Goal: Check status: Check status

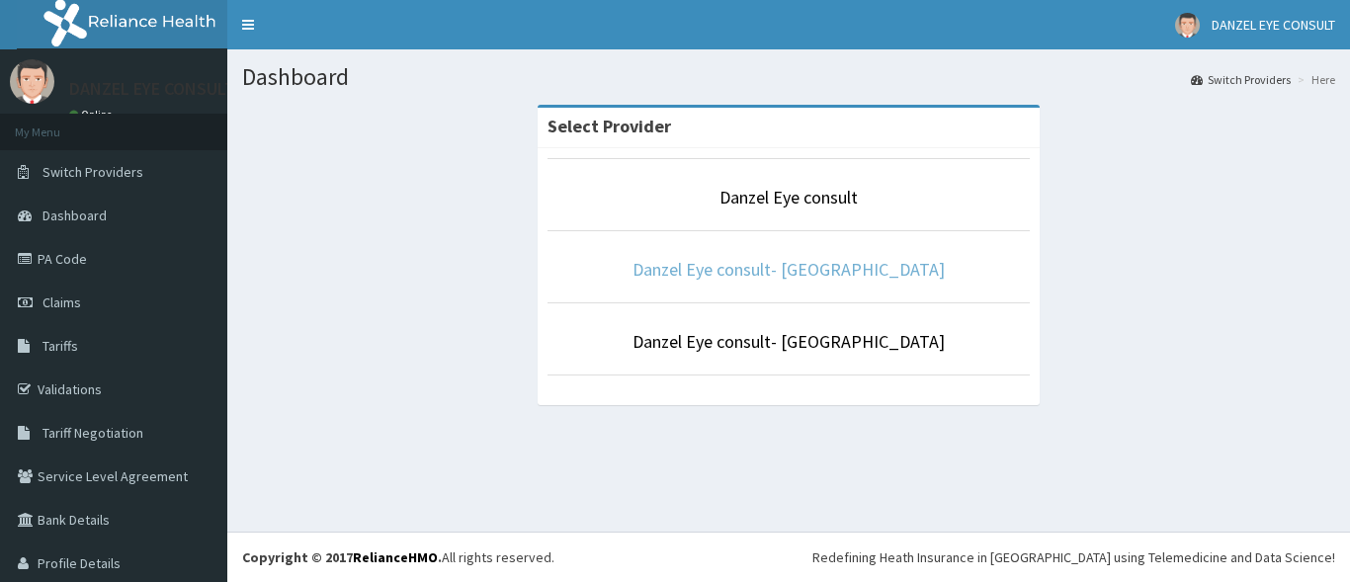
click at [793, 271] on link "Danzel Eye consult- [GEOGRAPHIC_DATA]" at bounding box center [789, 269] width 312 height 23
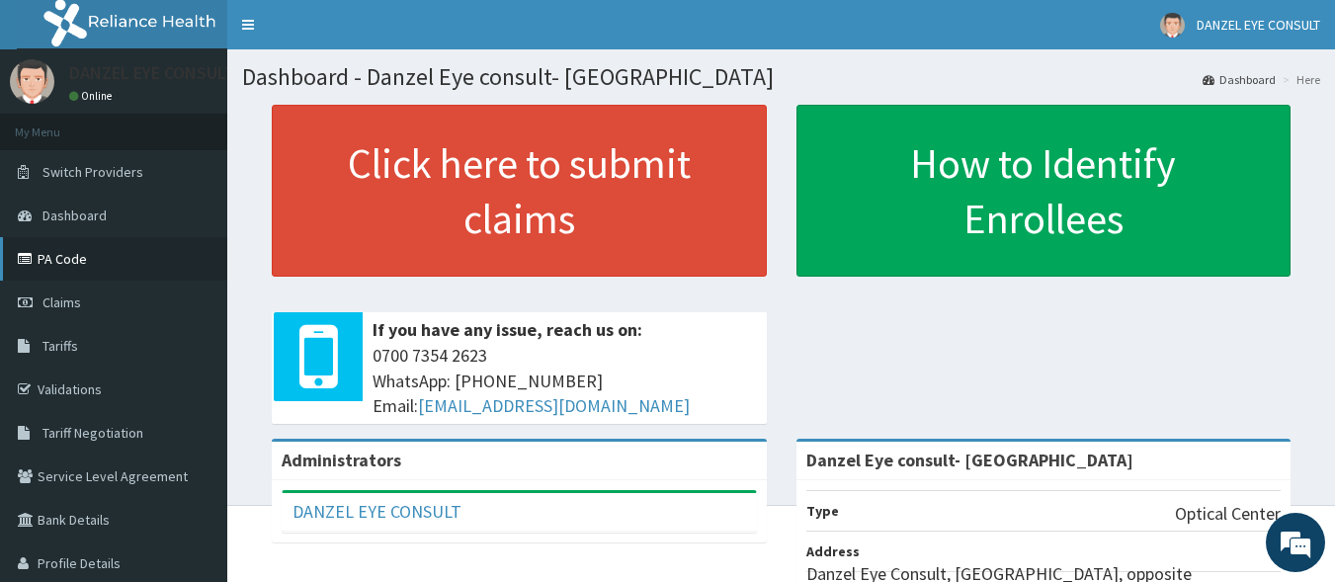
click at [73, 253] on link "PA Code" at bounding box center [113, 258] width 227 height 43
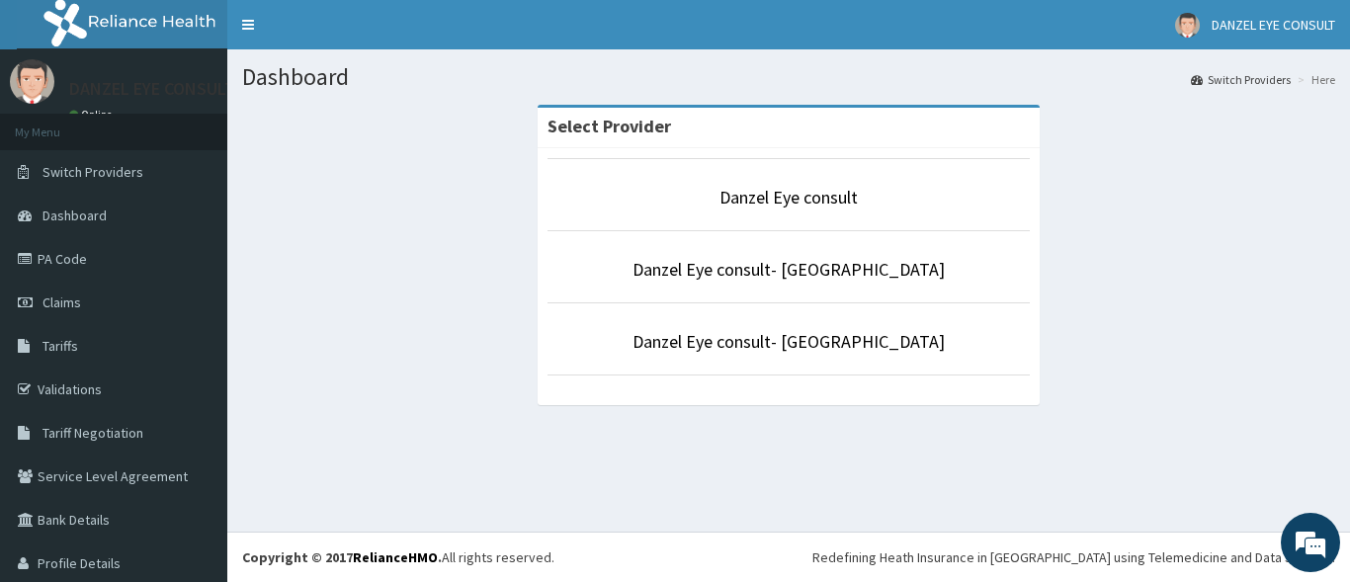
click at [1308, 301] on div "Select Provider Danzel Eye consult Danzel Eye consult- Lagos Danzel Eye consult…" at bounding box center [788, 264] width 1093 height 319
click at [798, 272] on link "Danzel Eye consult- Lagos" at bounding box center [789, 269] width 312 height 23
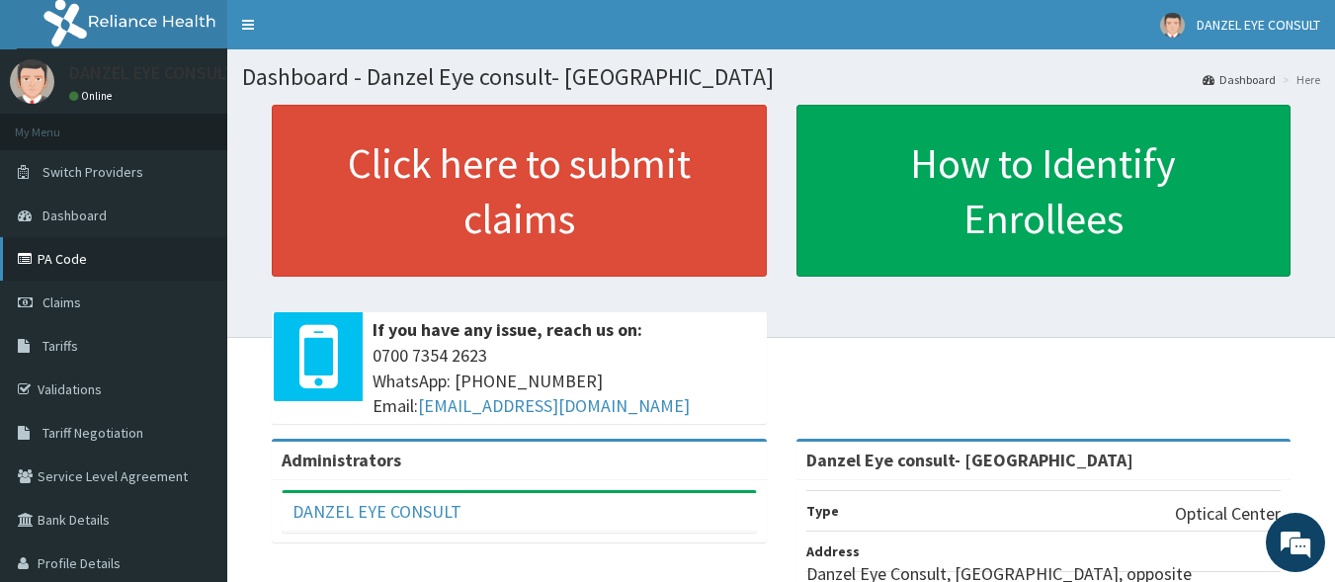
click at [56, 256] on link "PA Code" at bounding box center [113, 258] width 227 height 43
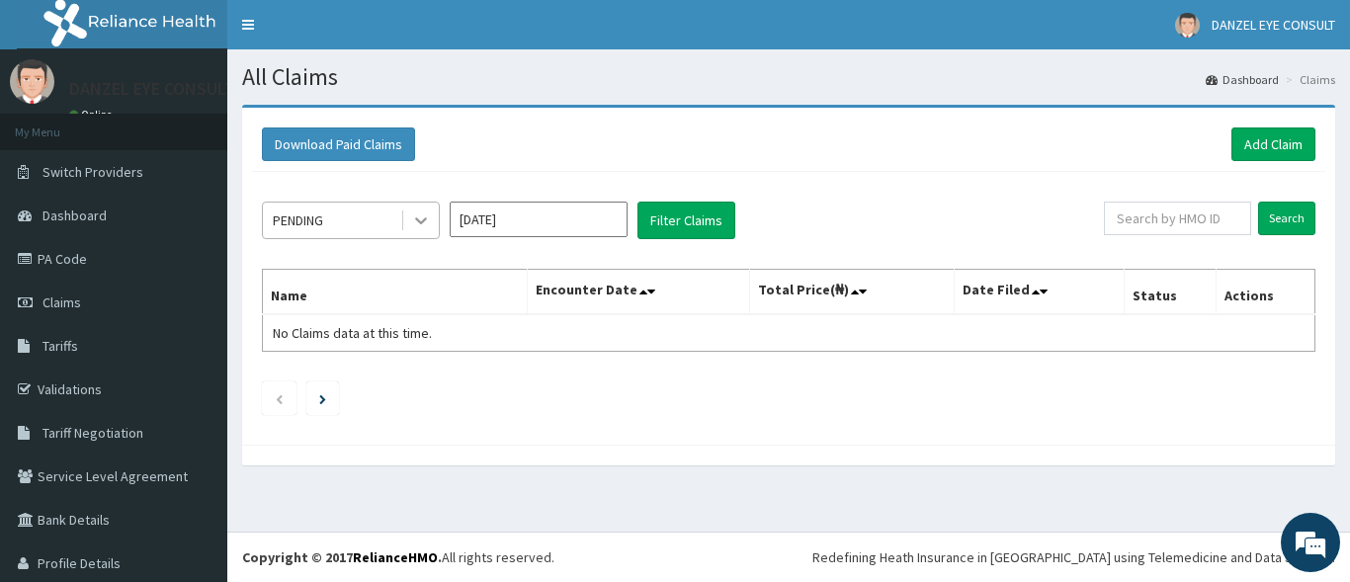
click at [418, 222] on icon at bounding box center [421, 221] width 20 height 20
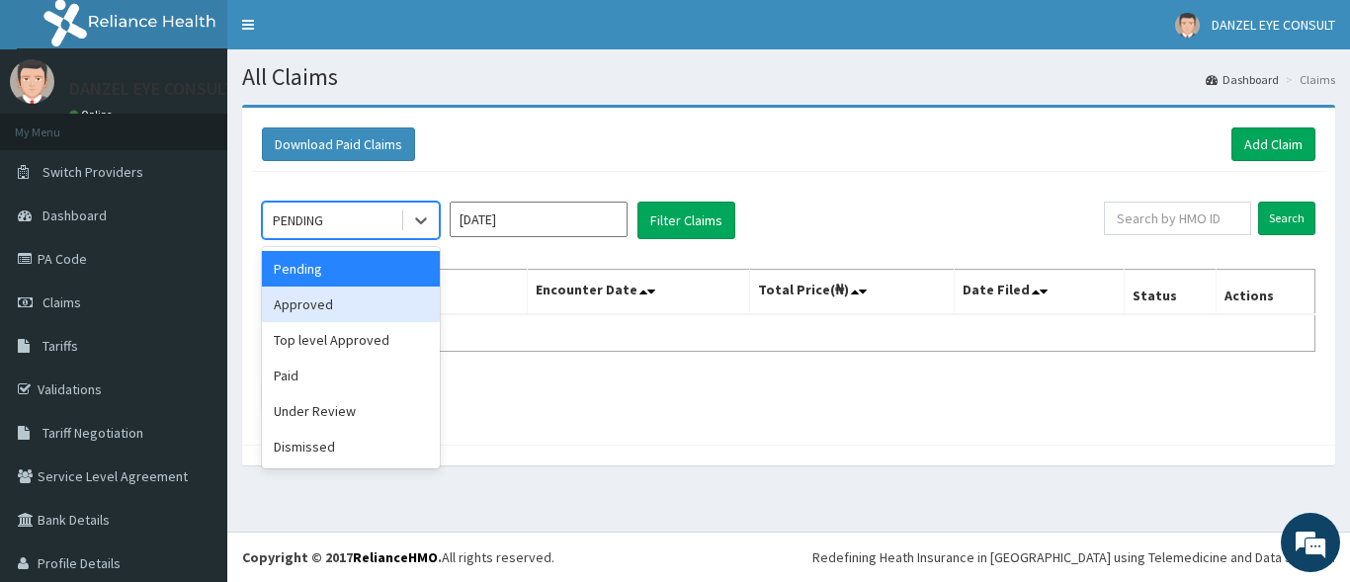
click at [394, 308] on div "Approved" at bounding box center [351, 305] width 178 height 36
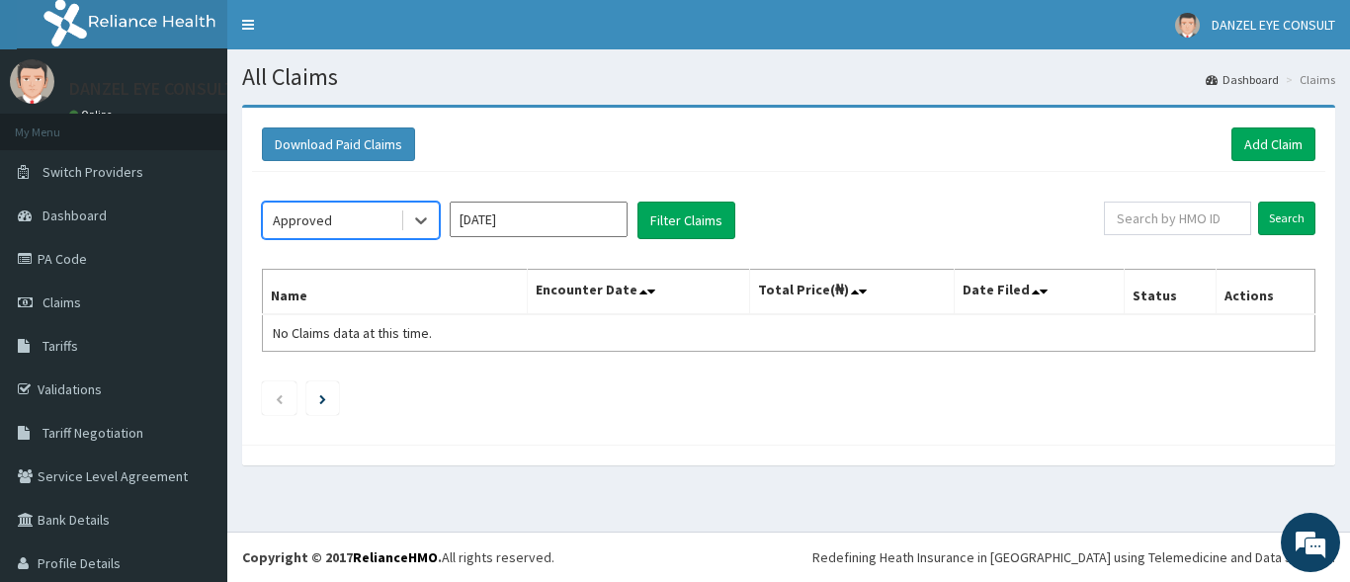
click at [546, 222] on input "[DATE]" at bounding box center [539, 220] width 178 height 36
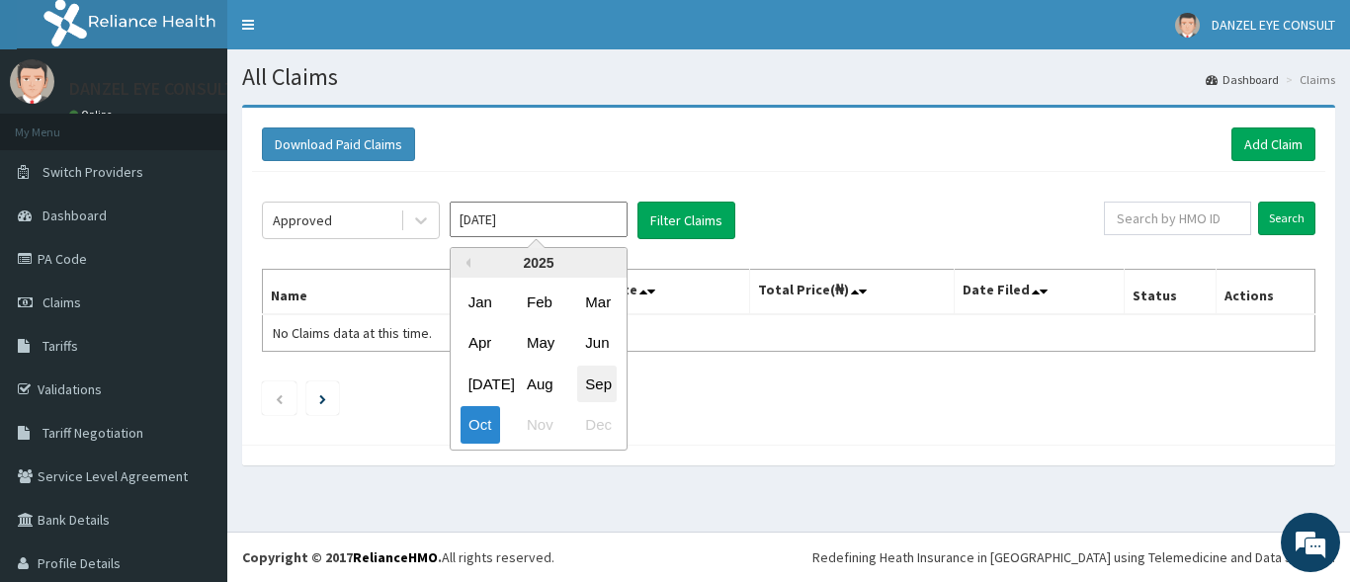
click at [588, 384] on div "Sep" at bounding box center [597, 384] width 40 height 37
type input "[DATE]"
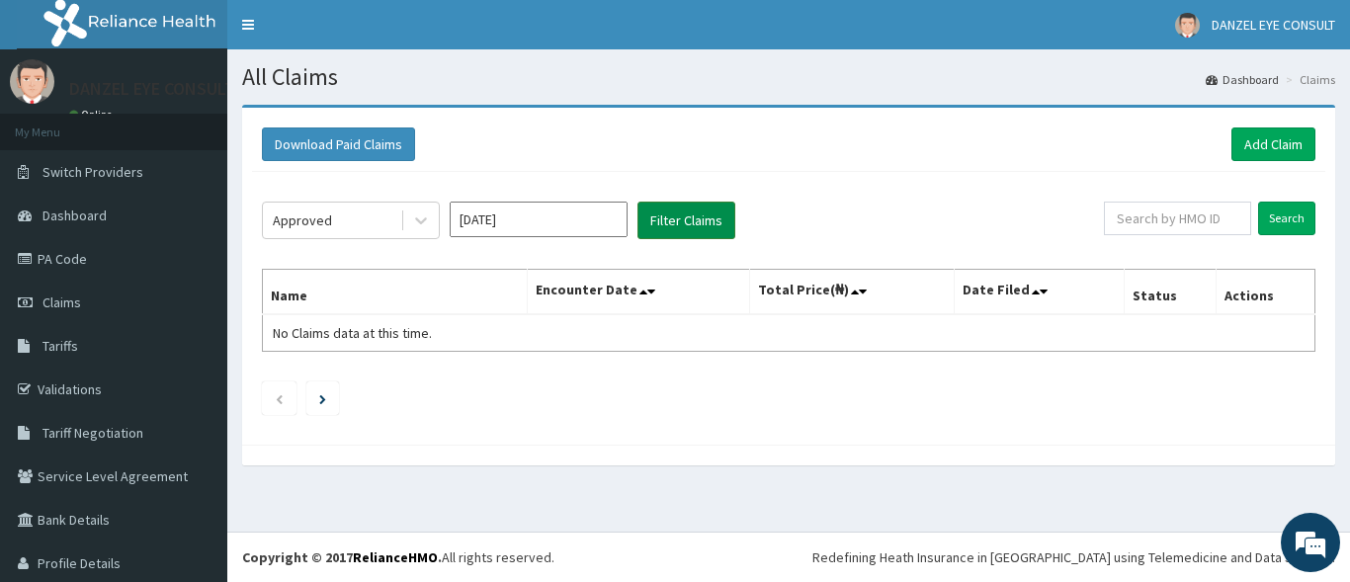
click at [679, 221] on button "Filter Claims" at bounding box center [686, 221] width 98 height 38
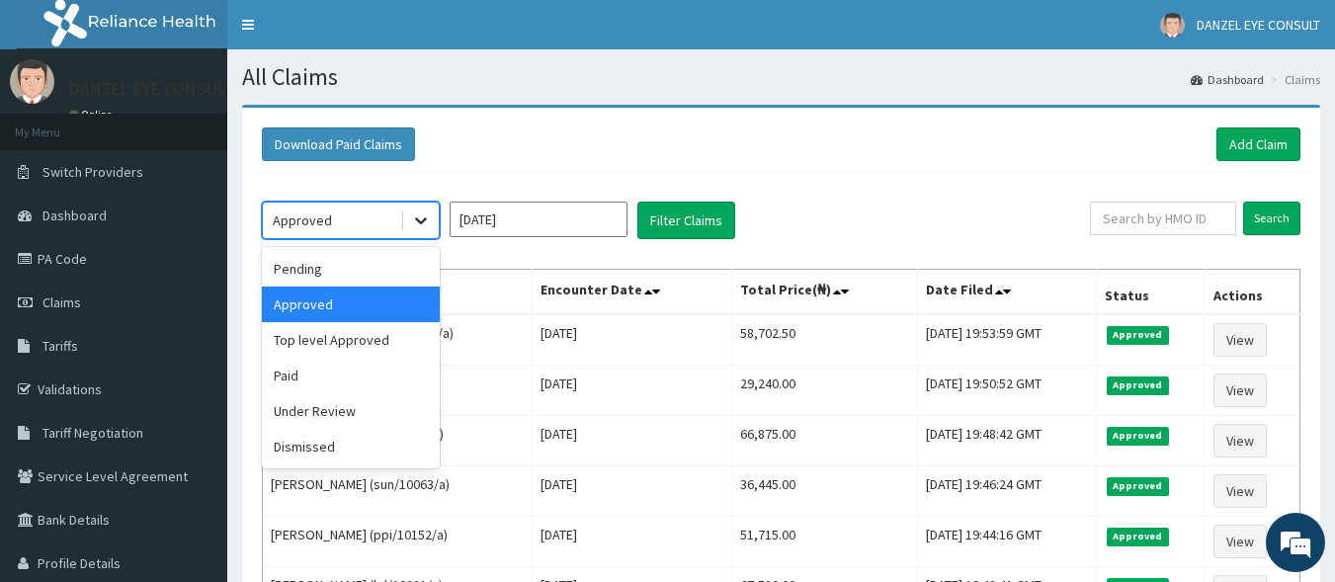
click at [418, 222] on icon at bounding box center [421, 221] width 20 height 20
click at [380, 264] on div "Pending" at bounding box center [351, 269] width 178 height 36
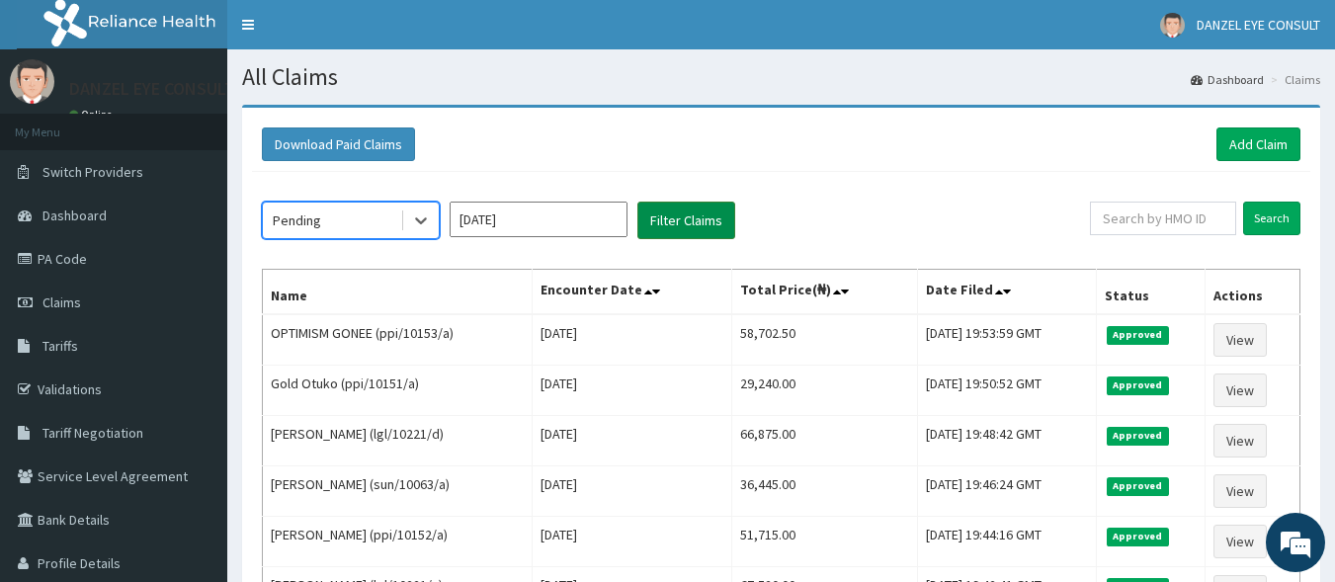
click at [668, 220] on button "Filter Claims" at bounding box center [686, 221] width 98 height 38
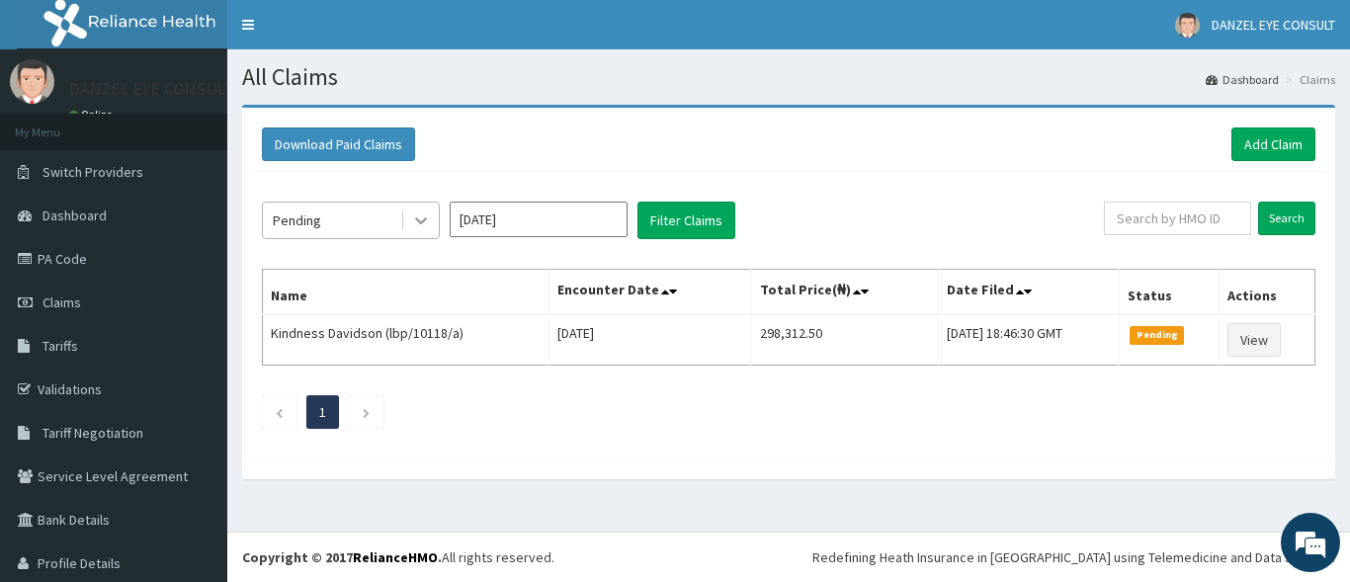
click at [424, 218] on icon at bounding box center [421, 221] width 20 height 20
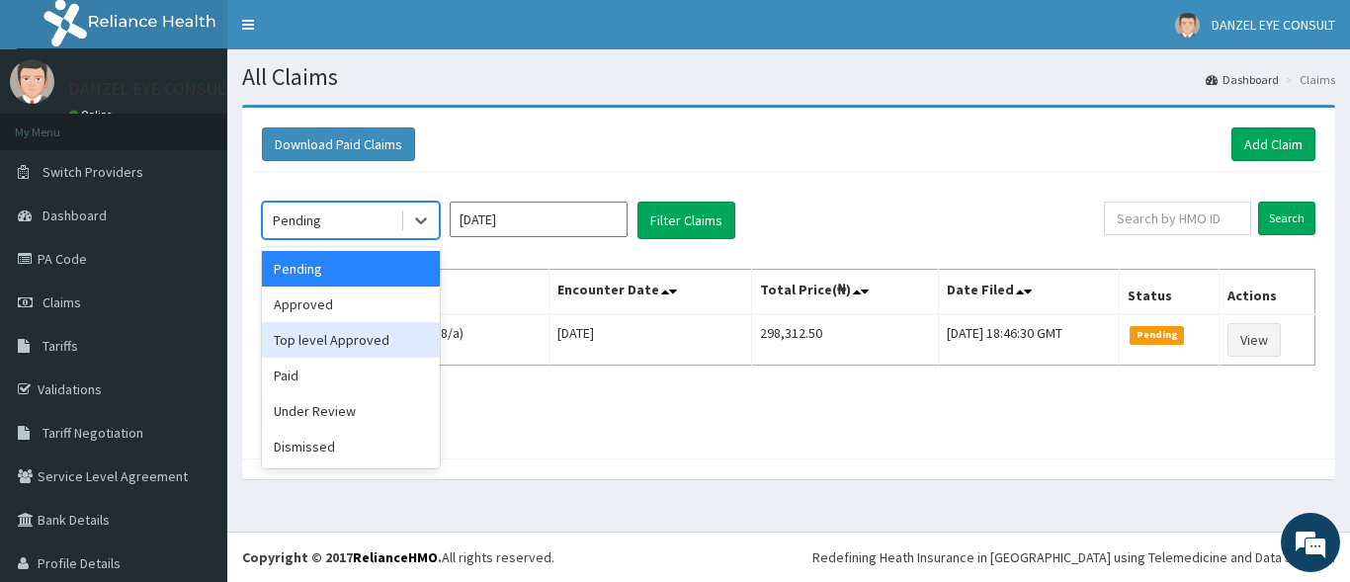
click at [378, 339] on div "Top level Approved" at bounding box center [351, 340] width 178 height 36
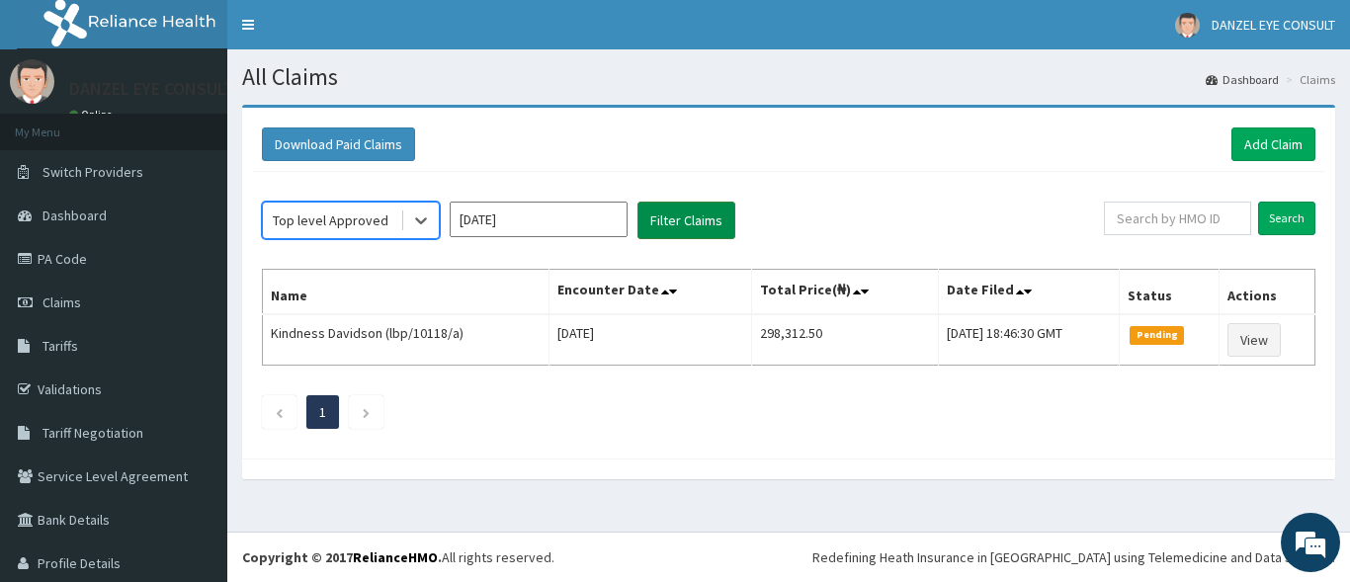
click at [688, 221] on button "Filter Claims" at bounding box center [686, 221] width 98 height 38
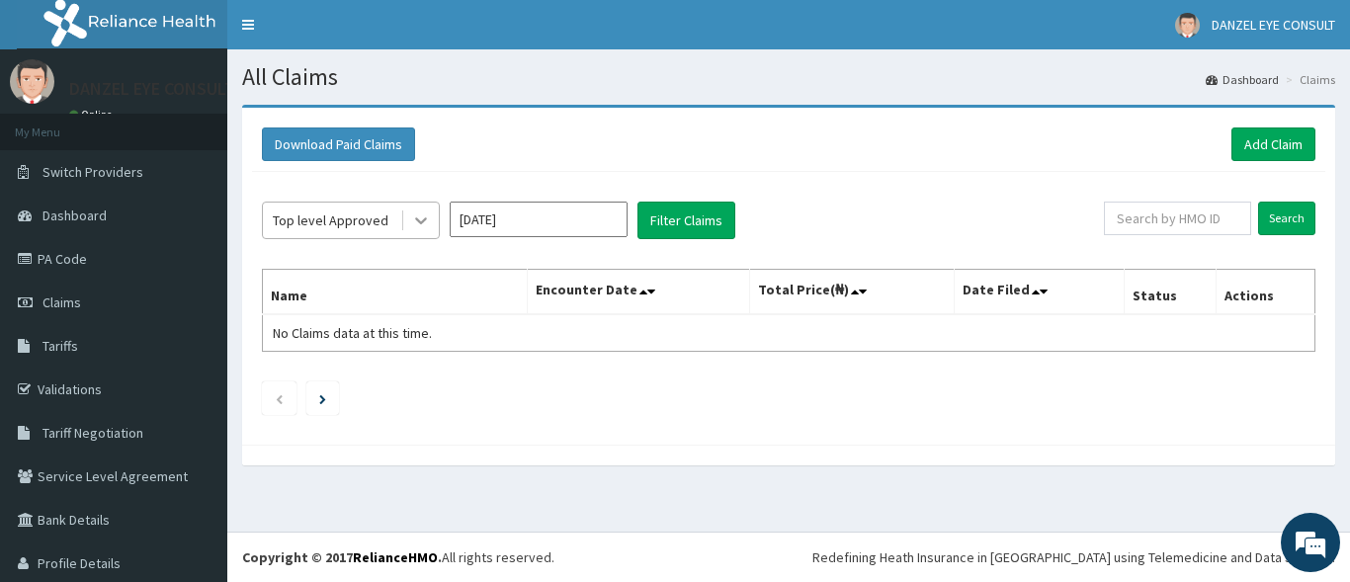
click at [421, 223] on icon at bounding box center [421, 221] width 12 height 7
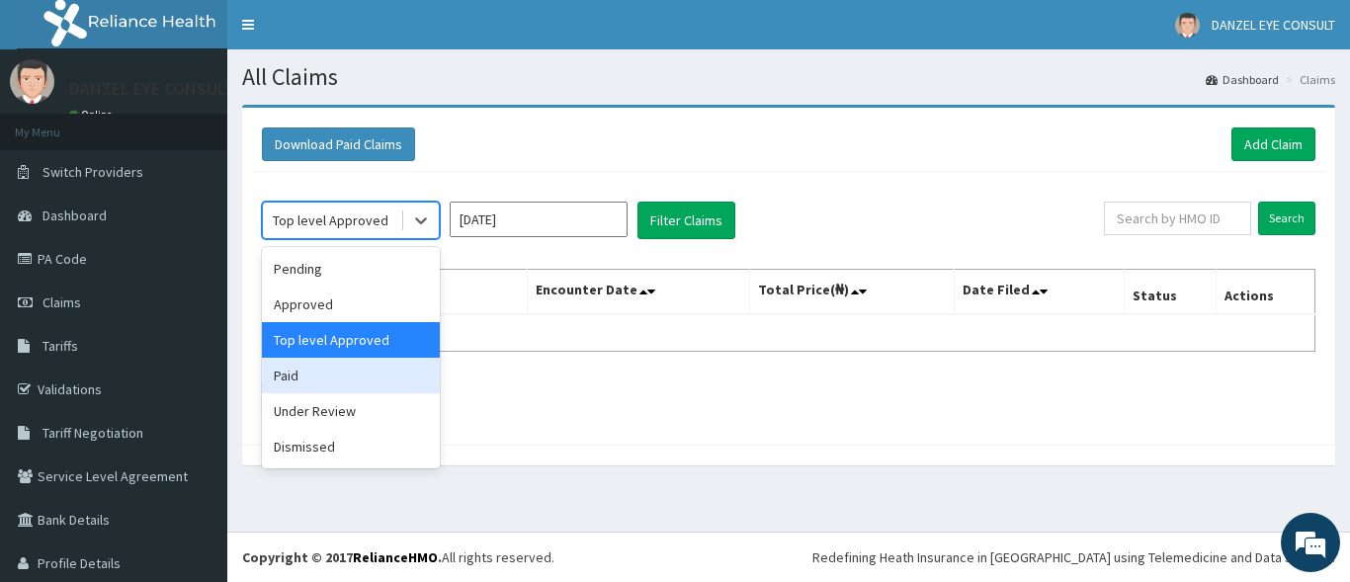
click at [351, 382] on div "Paid" at bounding box center [351, 376] width 178 height 36
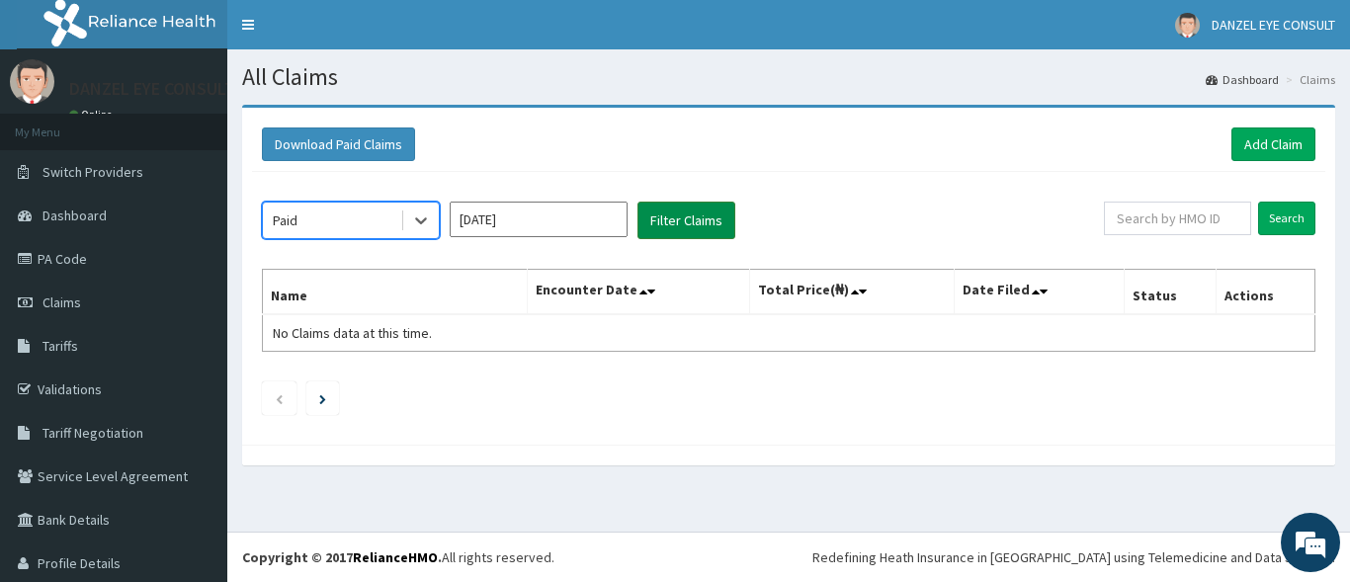
click at [664, 222] on button "Filter Claims" at bounding box center [686, 221] width 98 height 38
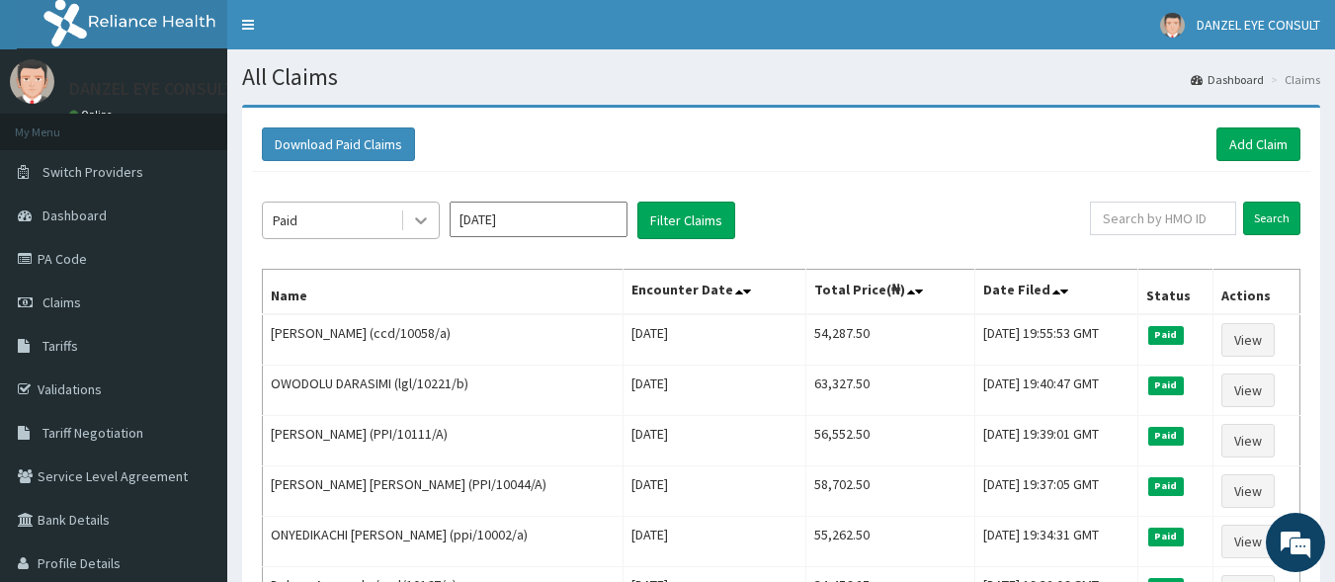
click at [419, 222] on icon at bounding box center [421, 221] width 12 height 7
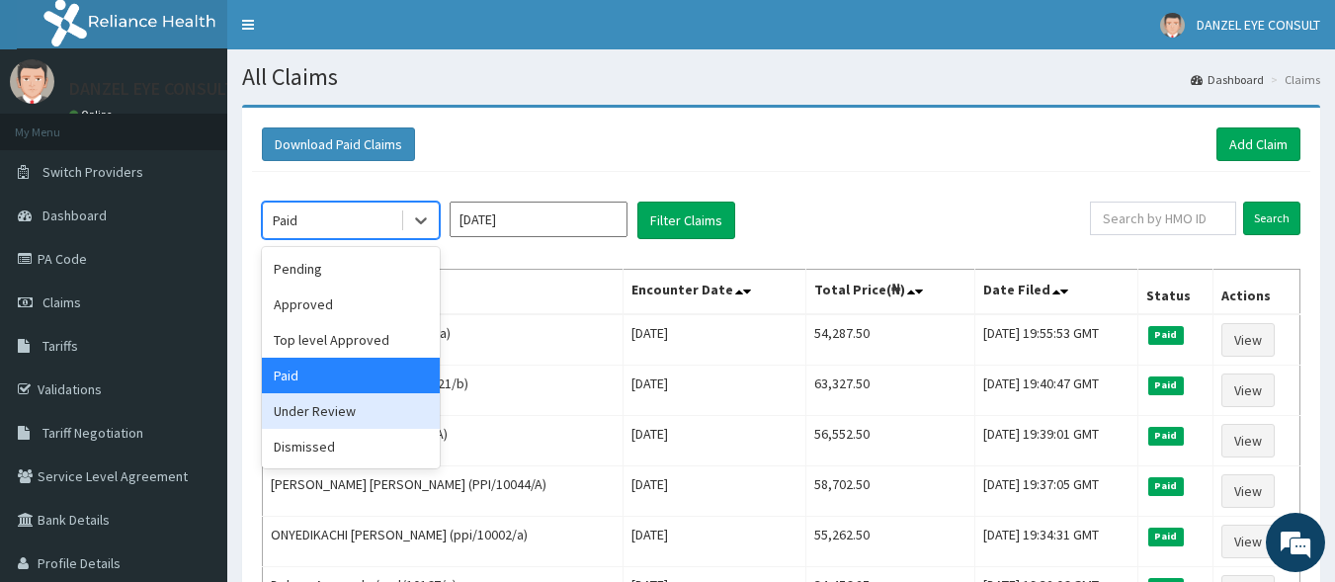
click at [366, 416] on div "Under Review" at bounding box center [351, 411] width 178 height 36
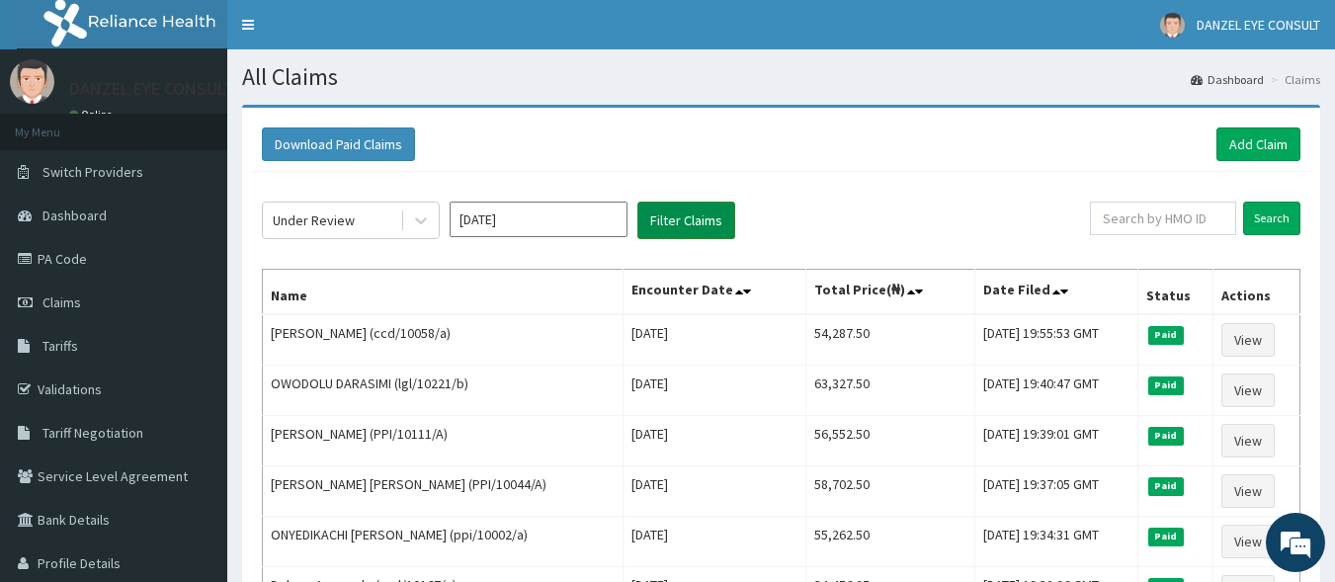
click at [686, 225] on button "Filter Claims" at bounding box center [686, 221] width 98 height 38
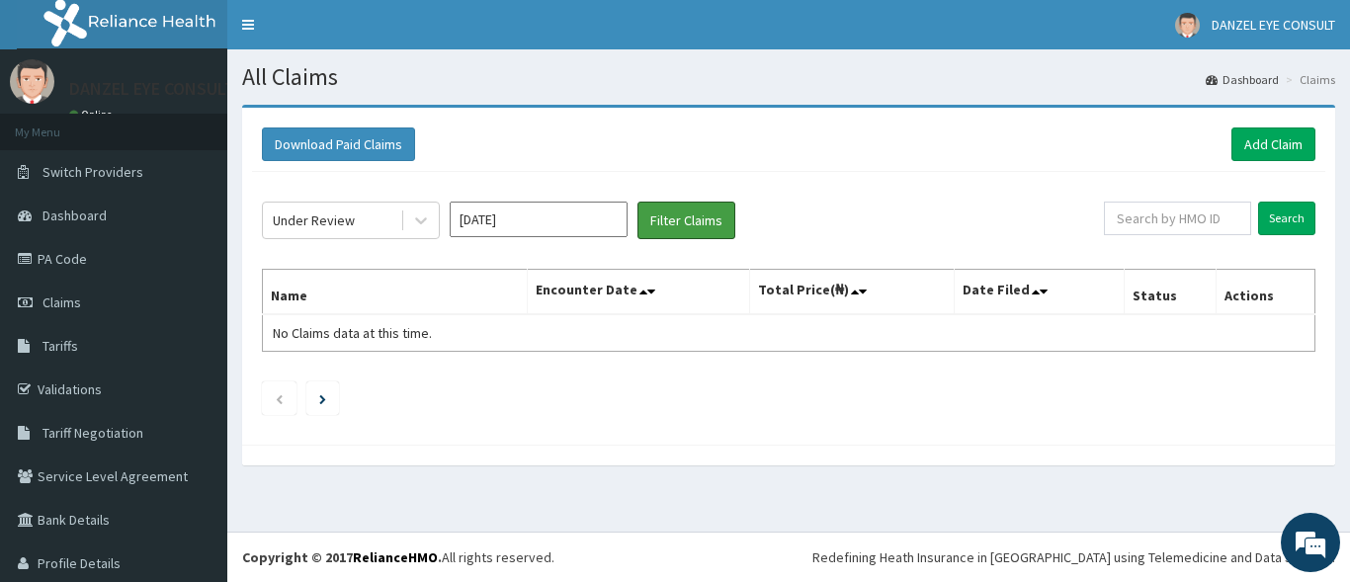
drag, startPoint x: 686, startPoint y: 225, endPoint x: 550, endPoint y: 251, distance: 137.8
click at [550, 251] on div "Under Review [DATE] Filter Claims Search Name Encounter Date Total Price(₦) Dat…" at bounding box center [788, 303] width 1073 height 263
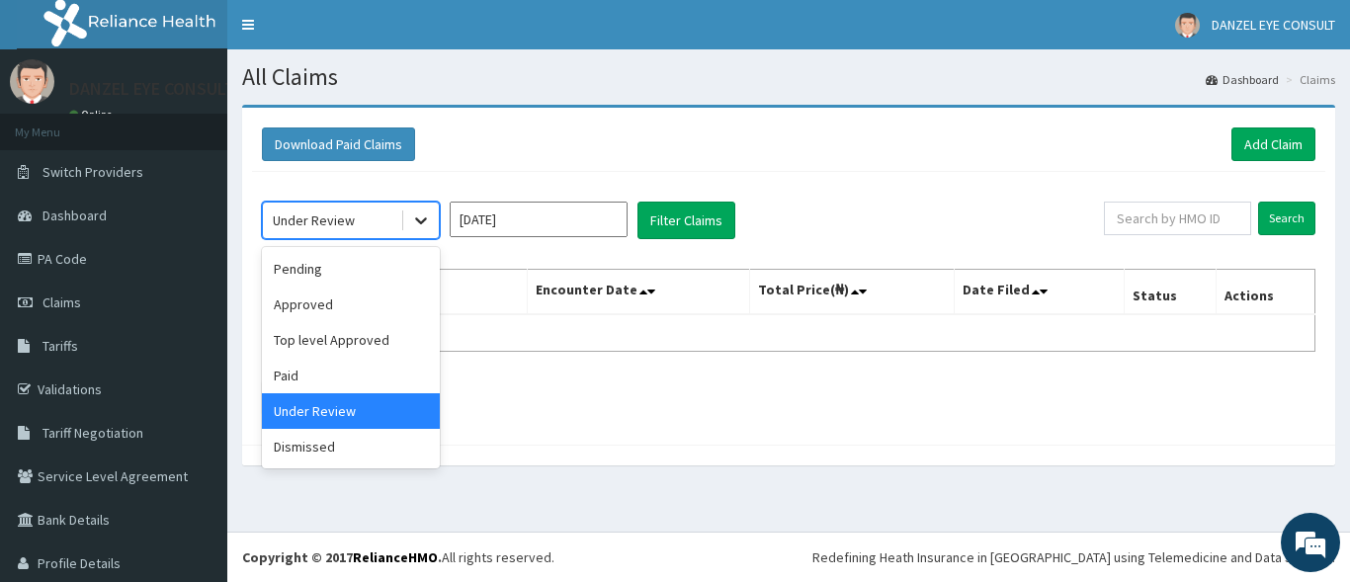
click at [414, 221] on icon at bounding box center [421, 221] width 20 height 20
click at [303, 453] on div "Dismissed" at bounding box center [351, 447] width 178 height 36
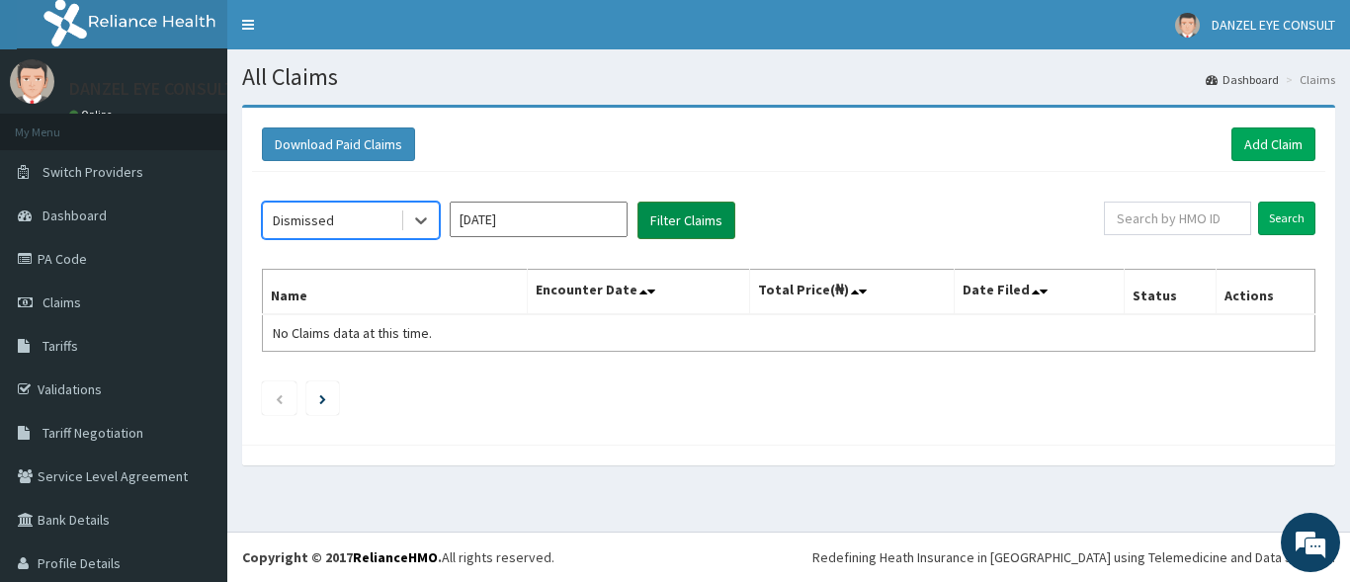
click at [696, 222] on button "Filter Claims" at bounding box center [686, 221] width 98 height 38
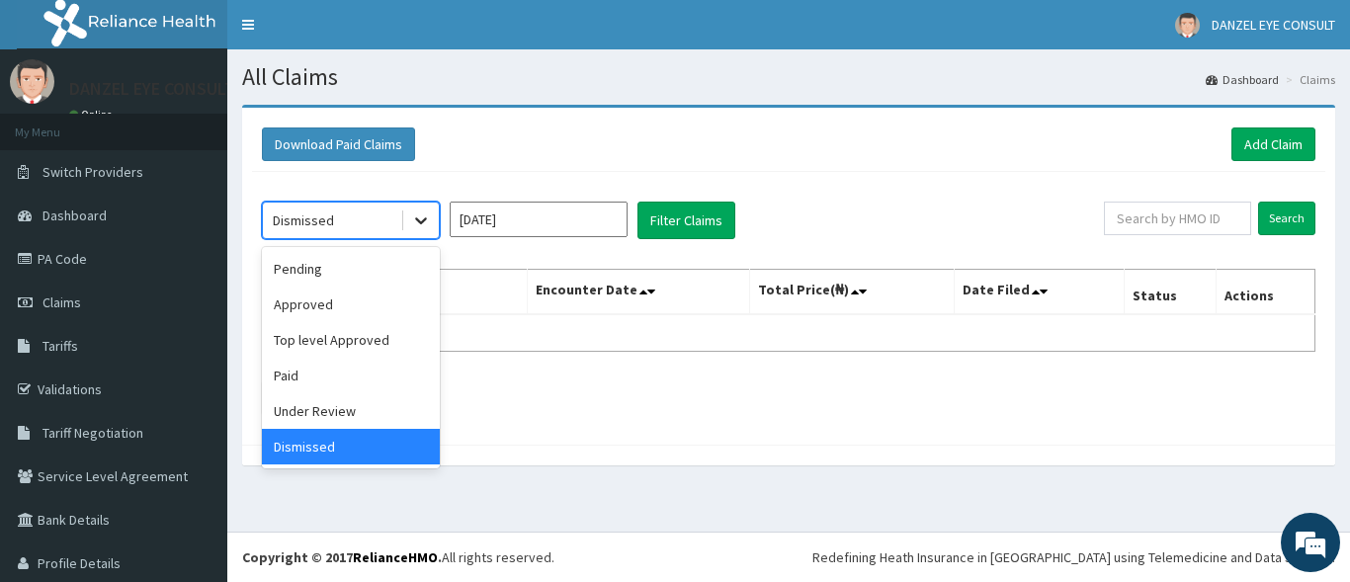
click at [423, 219] on icon at bounding box center [421, 221] width 20 height 20
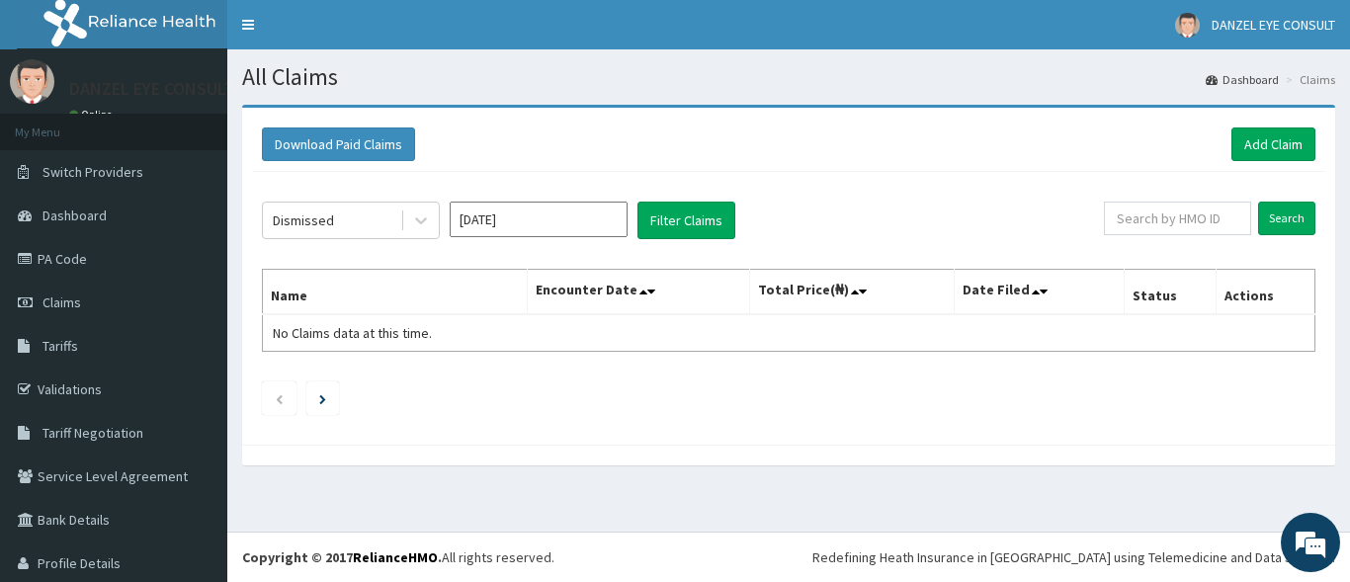
click at [543, 414] on ul at bounding box center [789, 398] width 1054 height 34
